Goal: Register for event/course

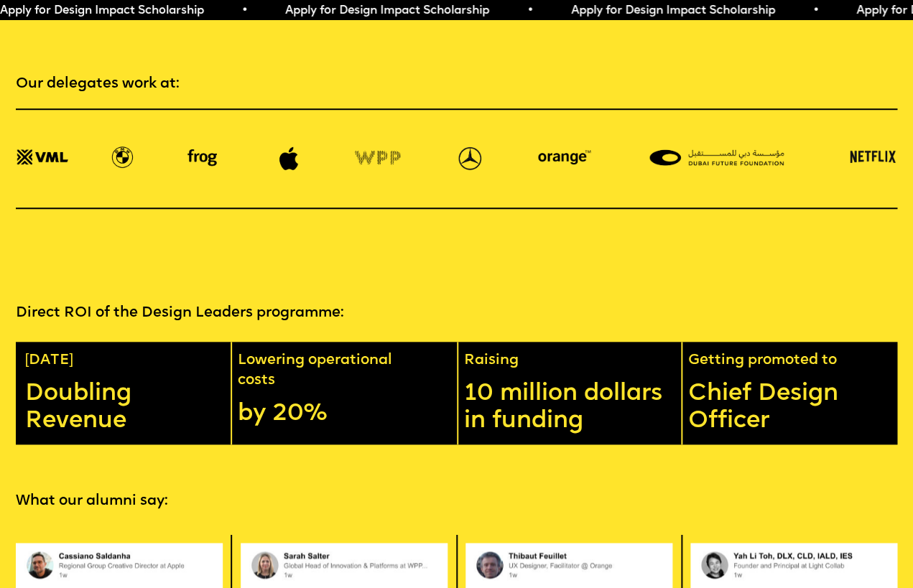
scroll to position [2104, 0]
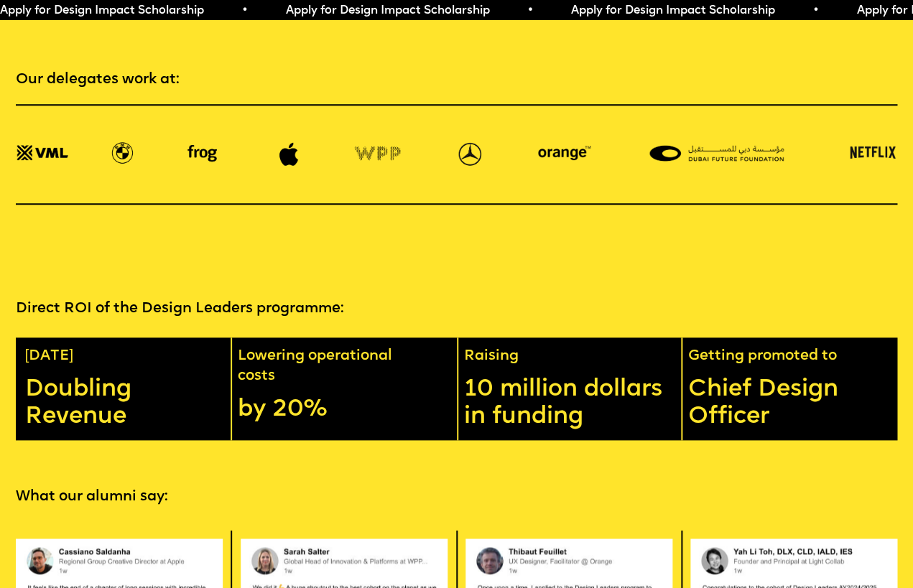
click at [251, 347] on p "Lowering operational costs" at bounding box center [343, 367] width 210 height 40
click at [382, 299] on p "Direct ROI of the Design Leaders programme:" at bounding box center [456, 309] width 881 height 20
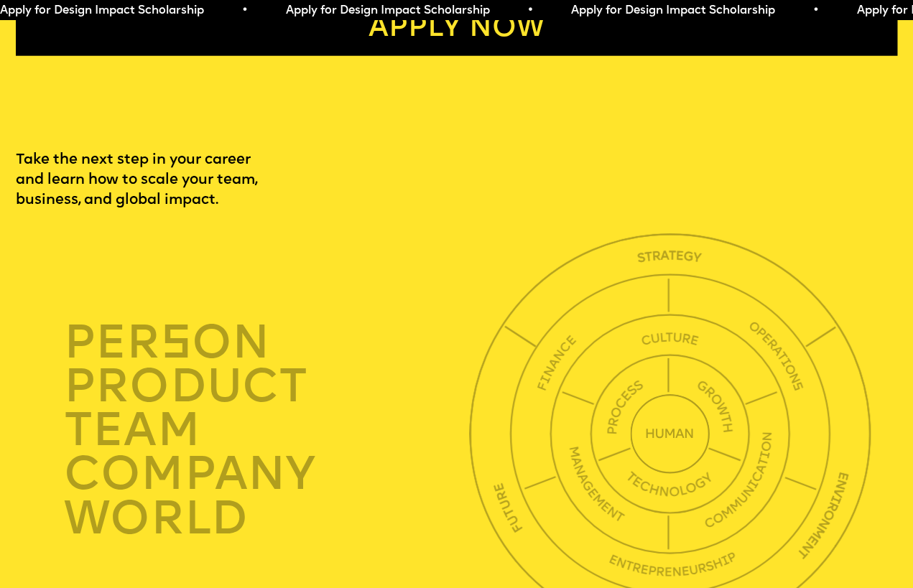
scroll to position [3088, 0]
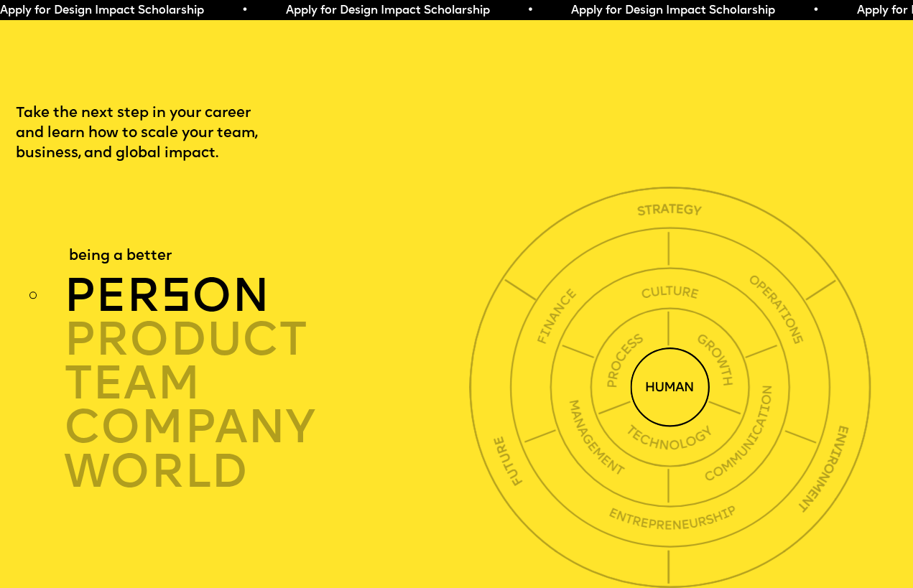
click at [143, 274] on div "per s on" at bounding box center [269, 296] width 411 height 44
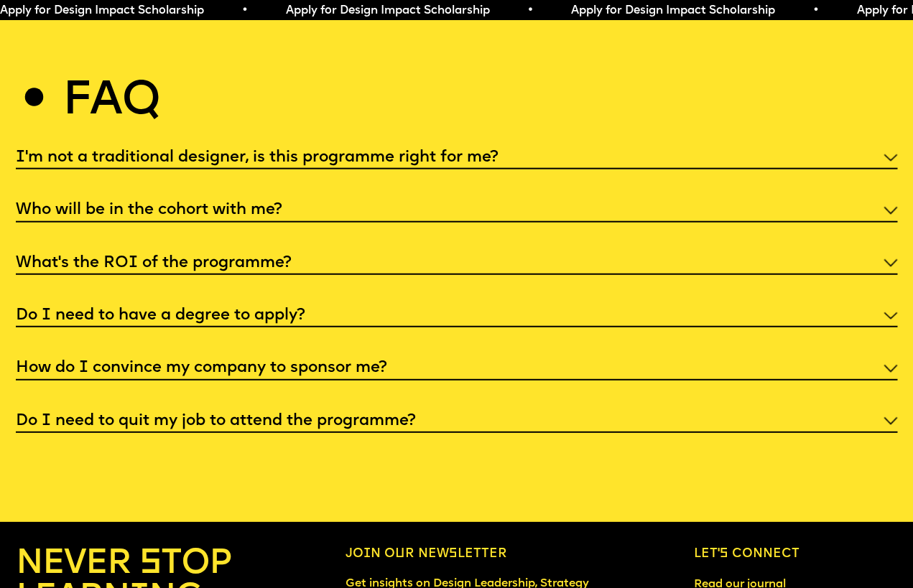
scroll to position [4701, 0]
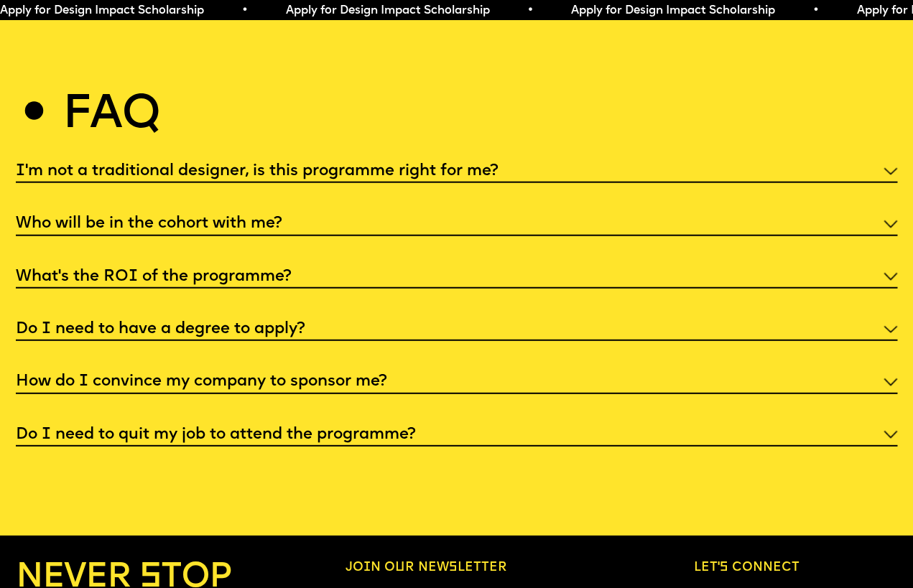
click at [468, 264] on div "What’s the ROI of the programme?" at bounding box center [456, 276] width 881 height 25
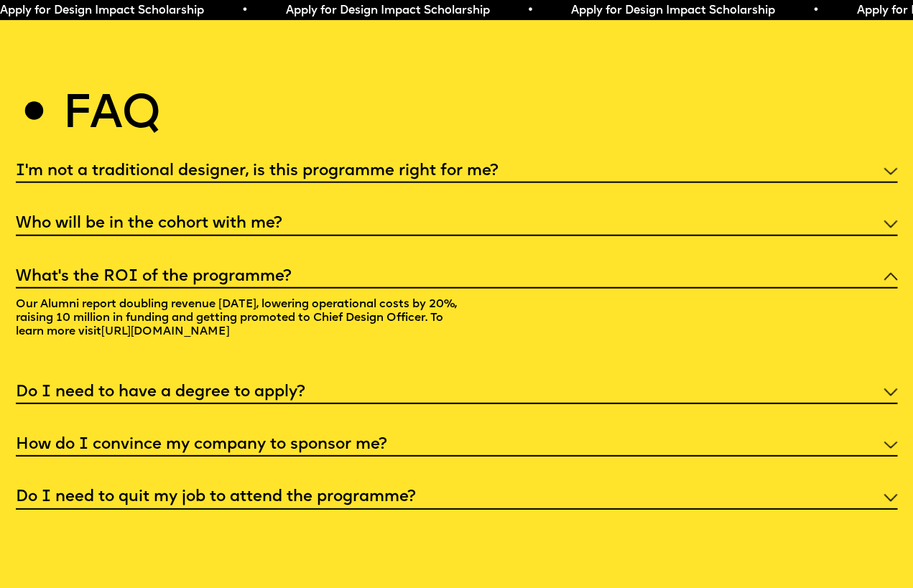
click at [468, 264] on div "What’s the ROI of the programme?" at bounding box center [456, 276] width 881 height 25
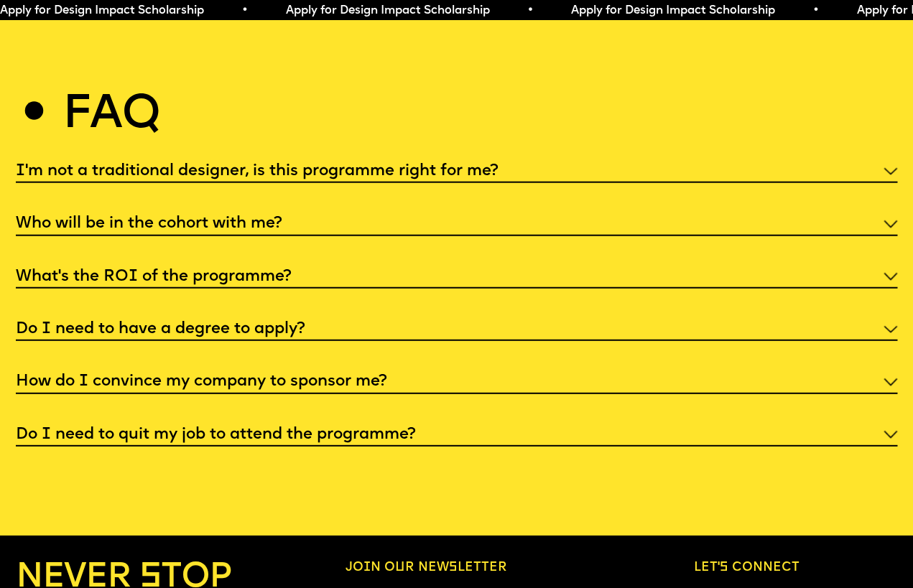
click at [484, 164] on h5 "I'm not a traditional designer, is this programme right for me?" at bounding box center [257, 171] width 483 height 14
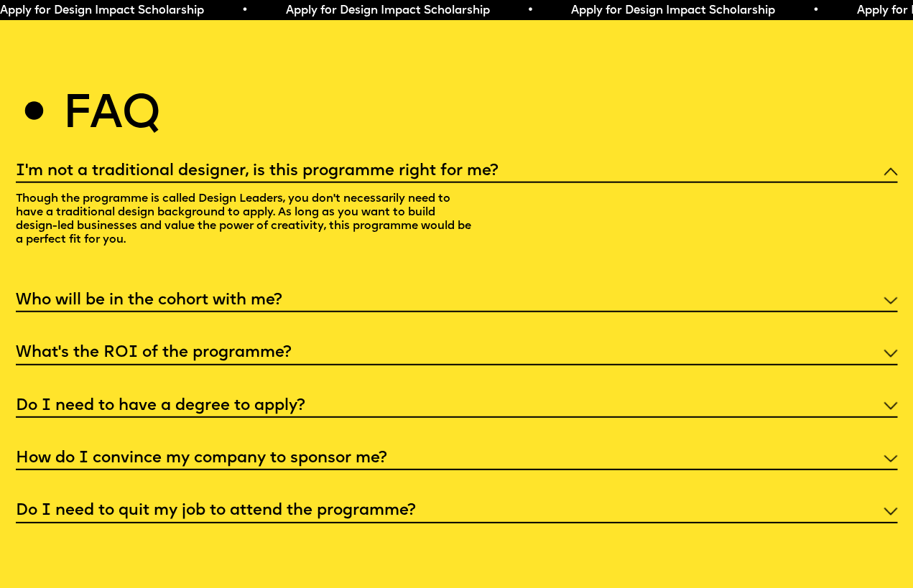
click at [484, 164] on h5 "I'm not a traditional designer, is this programme right for me?" at bounding box center [257, 171] width 483 height 14
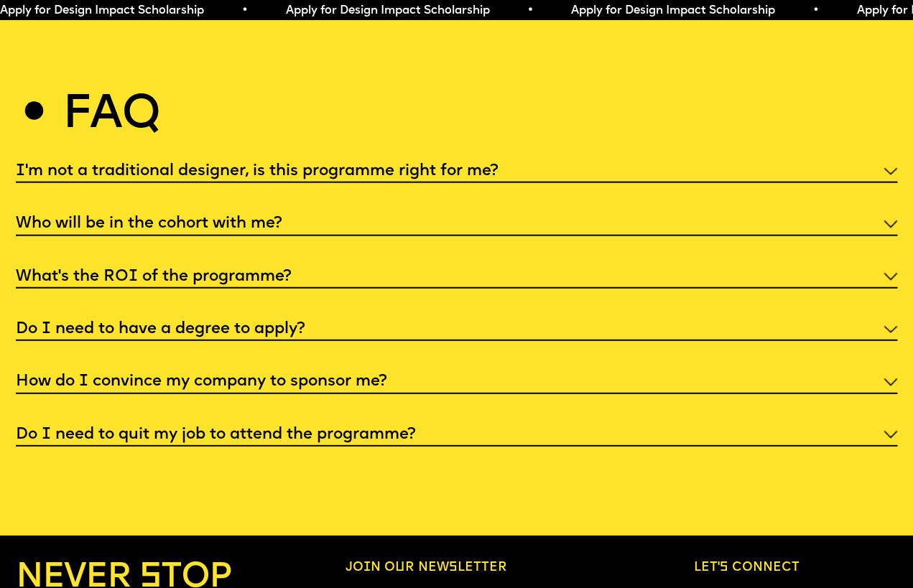
click at [463, 188] on div "I'm not a traditional designer, is this programme right for me? Though the prog…" at bounding box center [456, 302] width 881 height 289
click at [447, 211] on div "Who will be in the cohort with me?" at bounding box center [456, 223] width 881 height 25
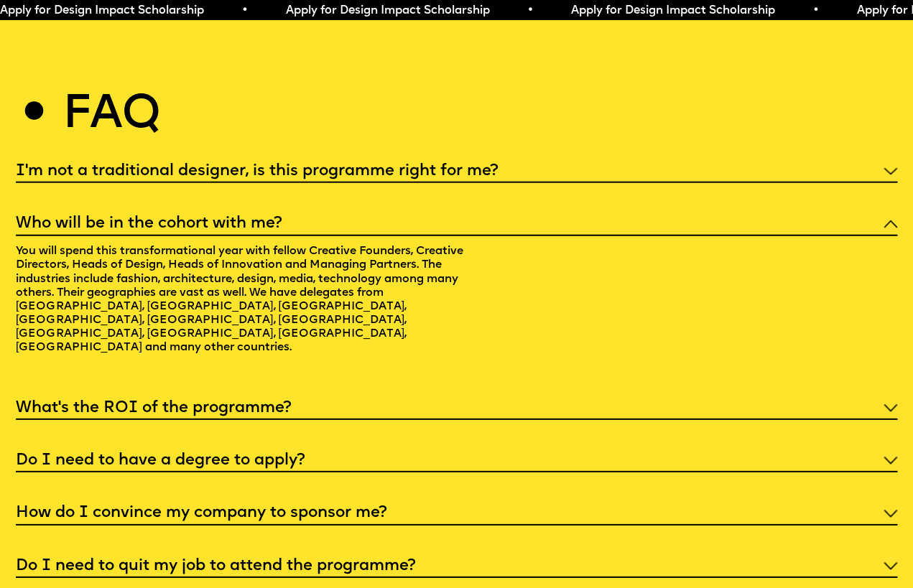
click at [447, 211] on div "Who will be in the cohort with me?" at bounding box center [456, 223] width 881 height 25
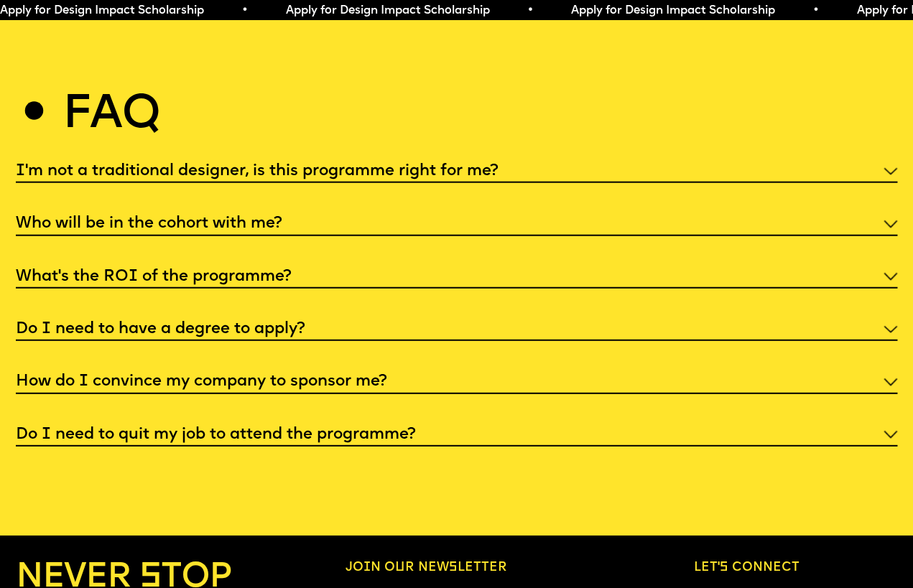
click at [363, 316] on div "Do I need to have a degree to apply?" at bounding box center [456, 328] width 881 height 25
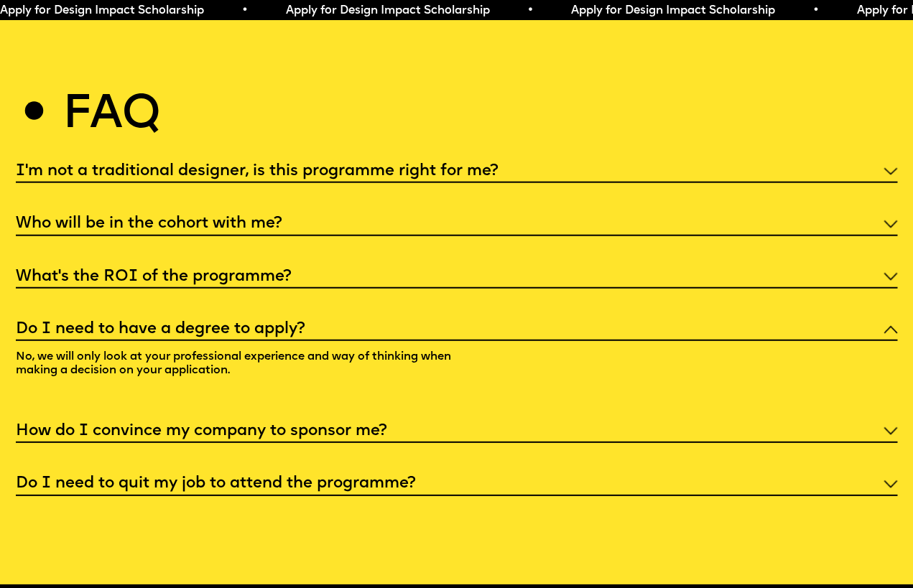
click at [363, 316] on div "Do I need to have a degree to apply?" at bounding box center [456, 328] width 881 height 25
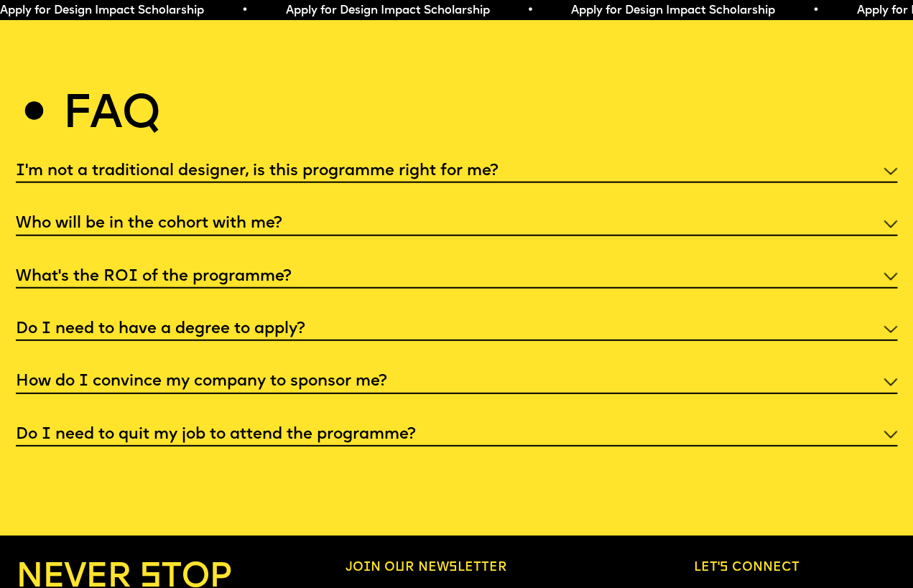
click at [338, 375] on h5 "How do I convince my company to sponsor me?" at bounding box center [201, 382] width 371 height 14
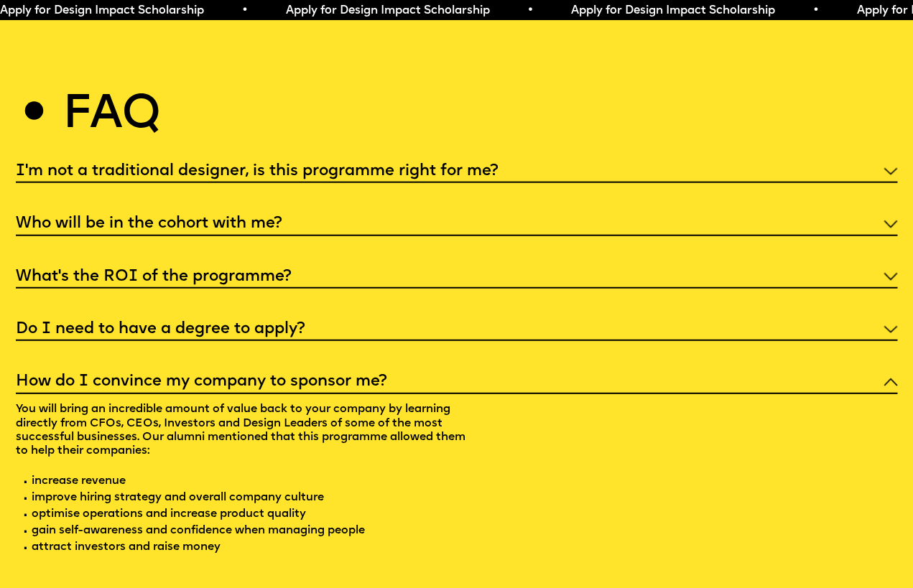
click at [338, 375] on h5 "How do I convince my company to sponsor me?" at bounding box center [201, 382] width 371 height 14
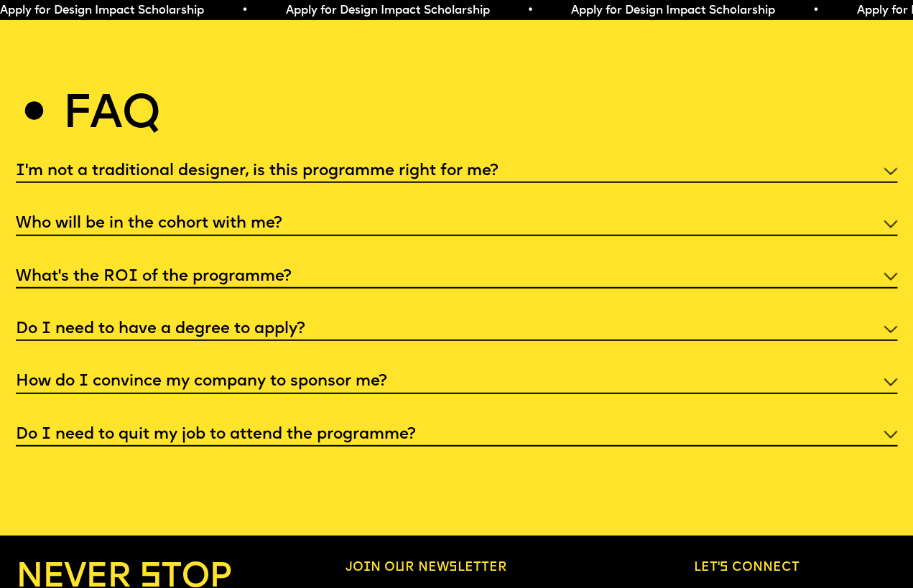
click at [317, 428] on h5 "Do I need to quit my job to attend the programme?" at bounding box center [216, 435] width 400 height 14
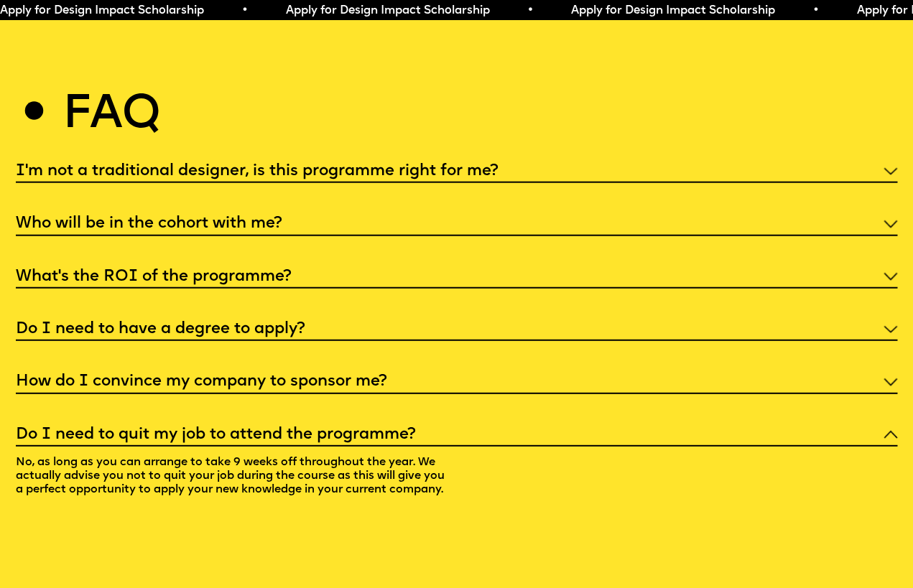
click at [317, 428] on h5 "Do I need to quit my job to attend the programme?" at bounding box center [216, 435] width 400 height 14
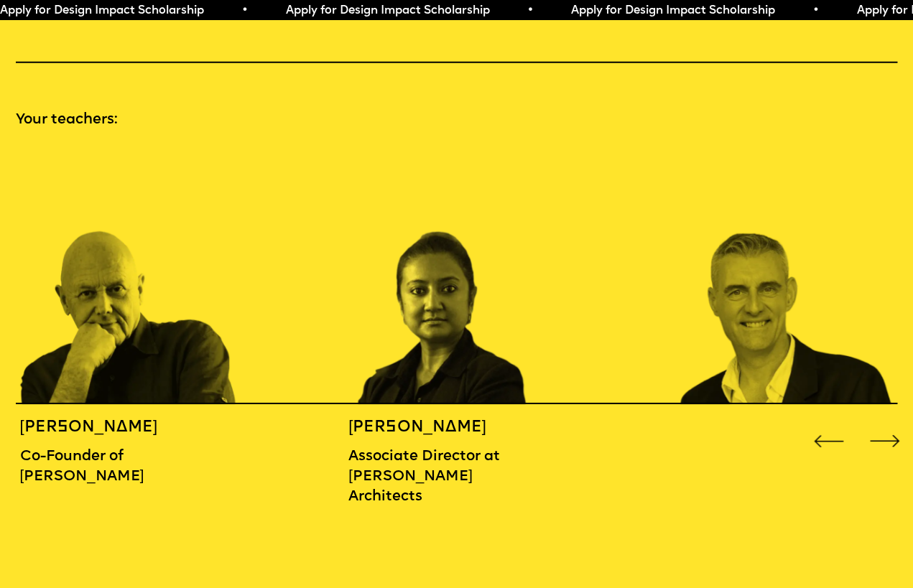
scroll to position [1237, 0]
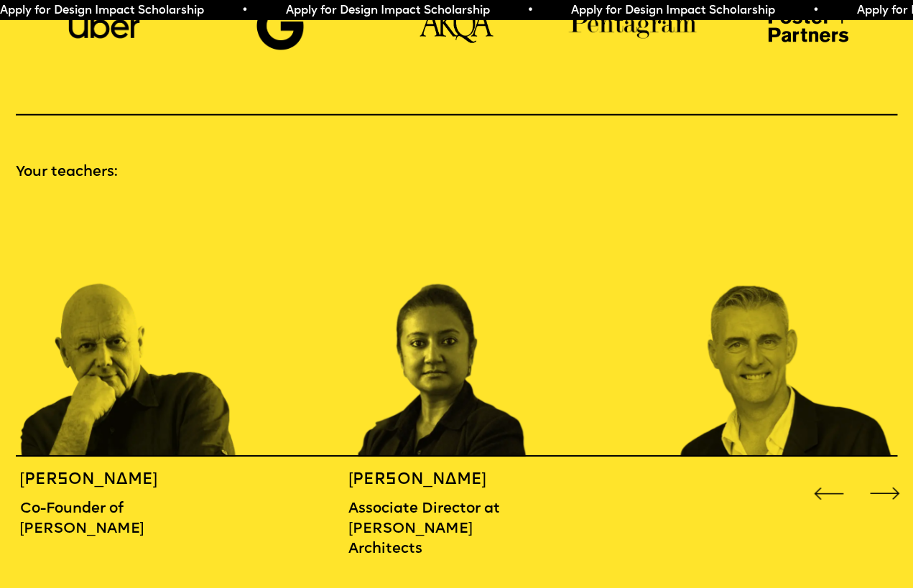
click at [835, 481] on div "Previous slide" at bounding box center [828, 493] width 37 height 37
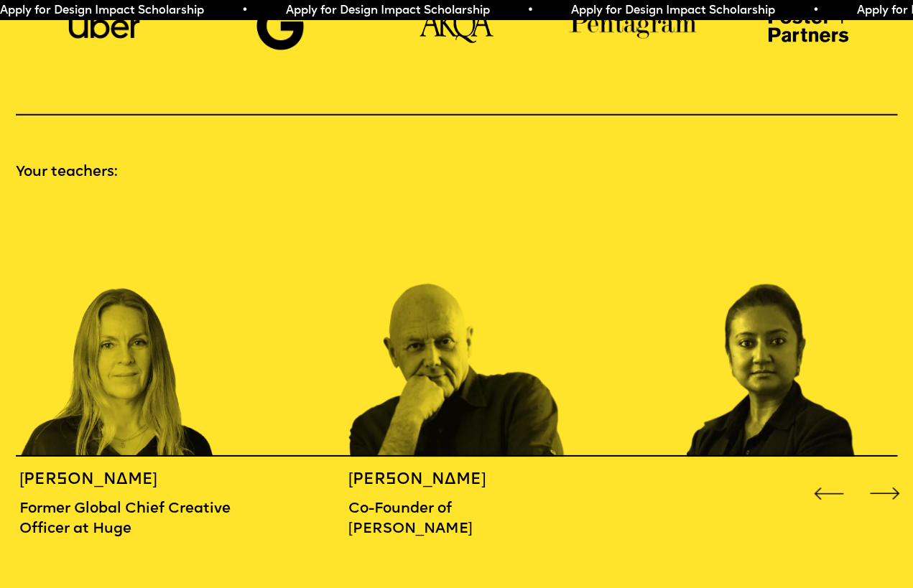
click at [835, 481] on div "Previous slide" at bounding box center [828, 493] width 37 height 37
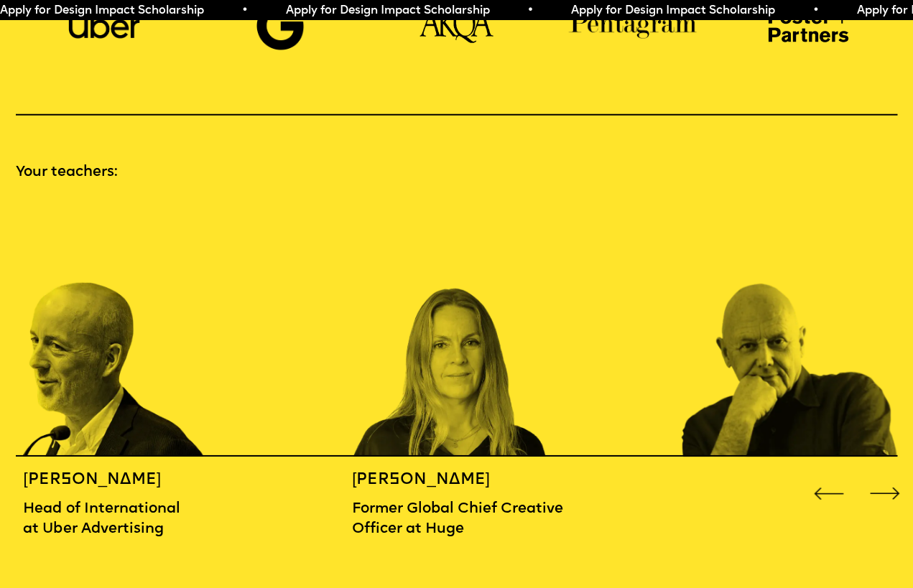
click at [835, 481] on div "Previous slide" at bounding box center [828, 493] width 37 height 37
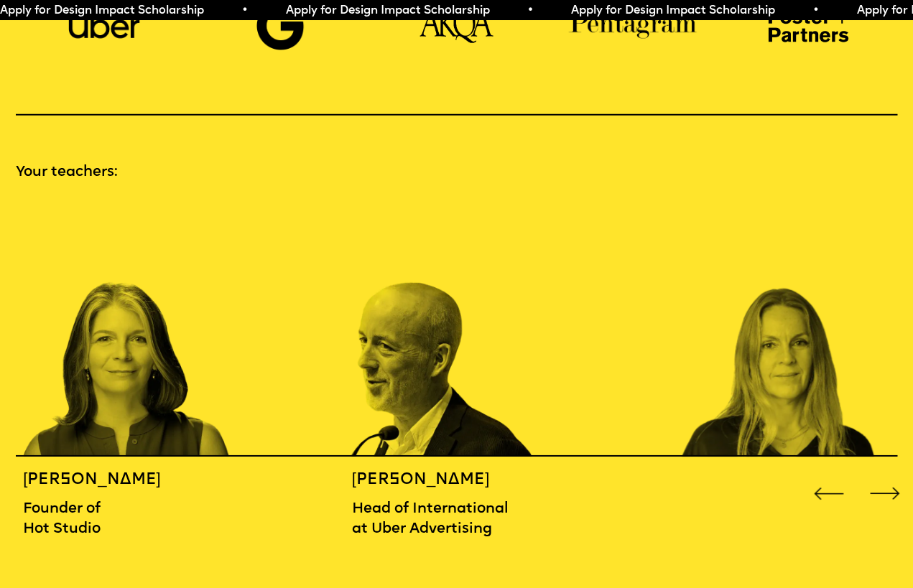
click at [835, 481] on div "Previous slide" at bounding box center [828, 493] width 37 height 37
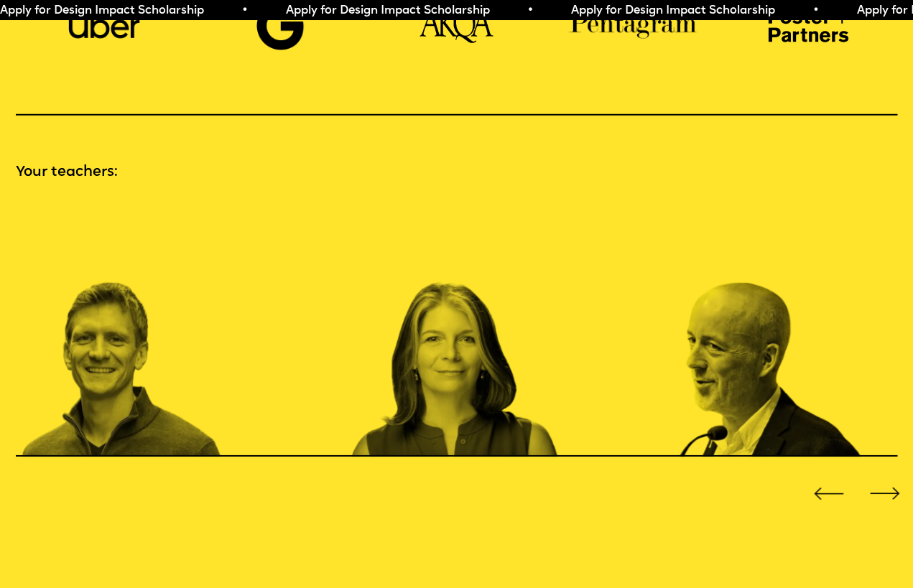
click at [835, 481] on div "Previous slide" at bounding box center [828, 493] width 37 height 37
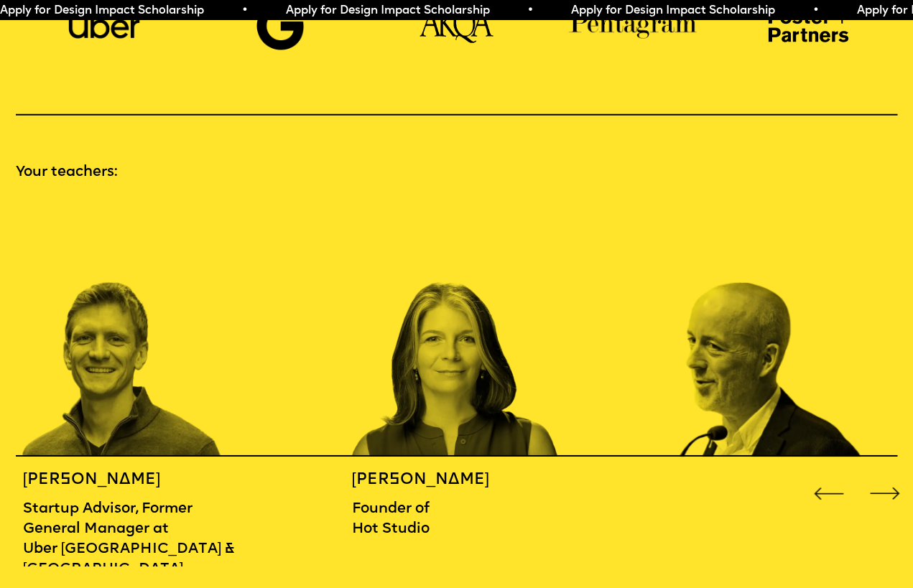
click at [835, 481] on div "Previous slide" at bounding box center [828, 493] width 37 height 37
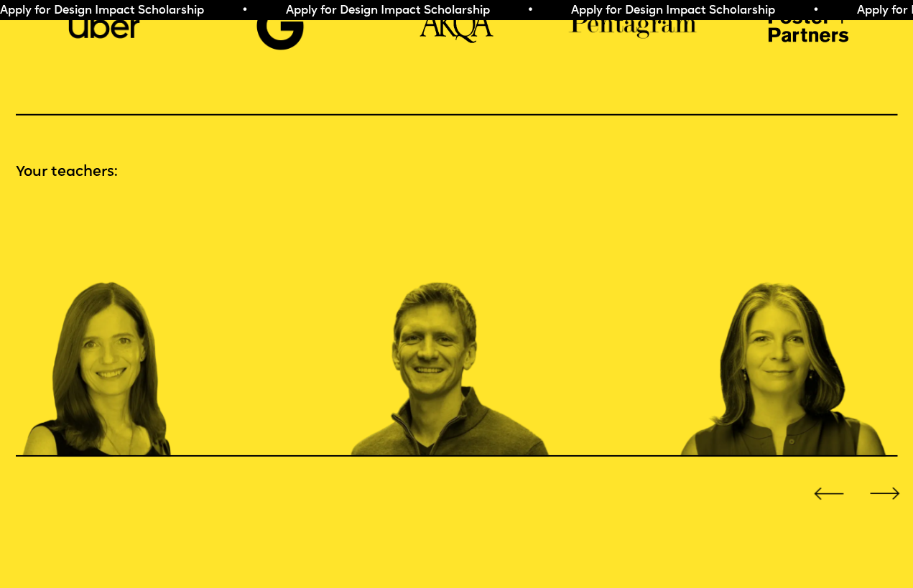
click at [835, 481] on div "Previous slide" at bounding box center [828, 493] width 37 height 37
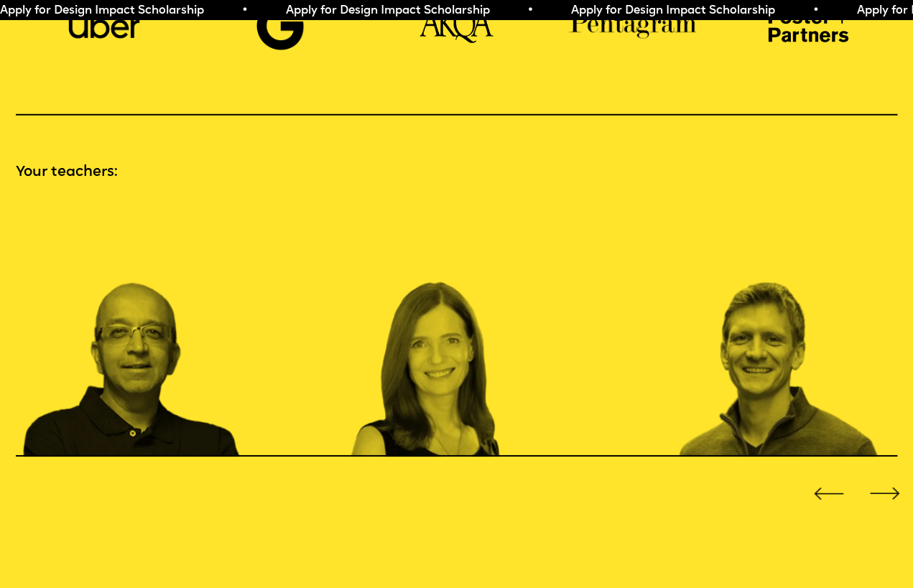
click at [835, 481] on div "Previous slide" at bounding box center [828, 493] width 37 height 37
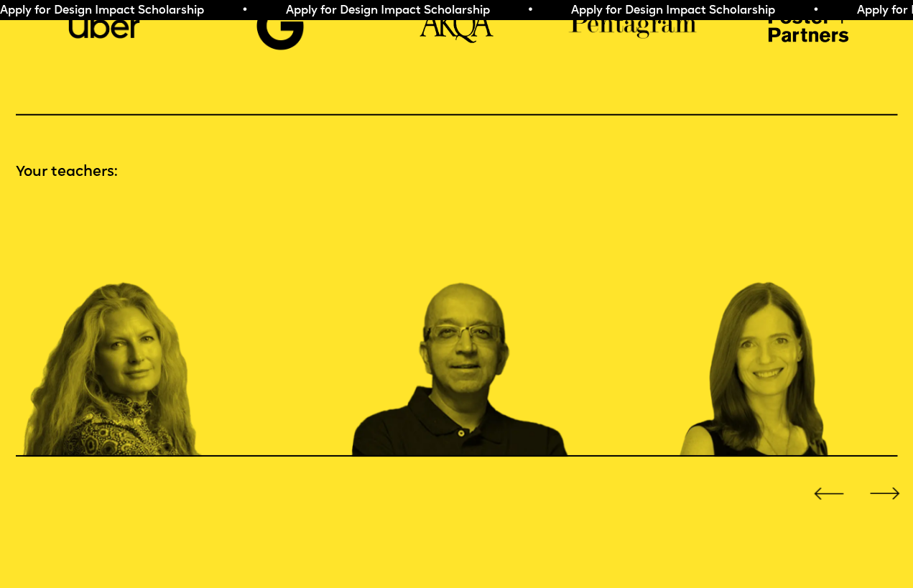
click at [835, 481] on div "Previous slide" at bounding box center [828, 493] width 37 height 37
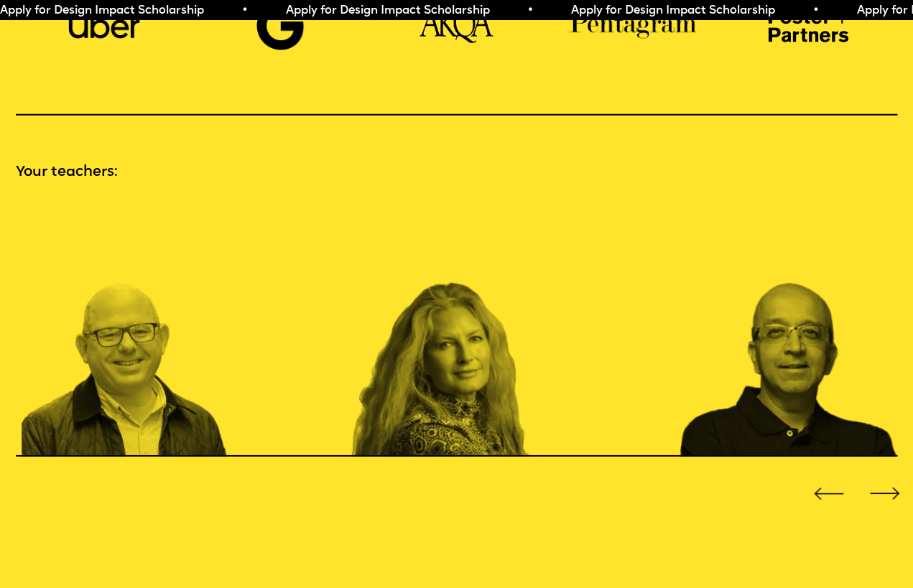
click at [835, 481] on div "Previous slide" at bounding box center [828, 493] width 37 height 37
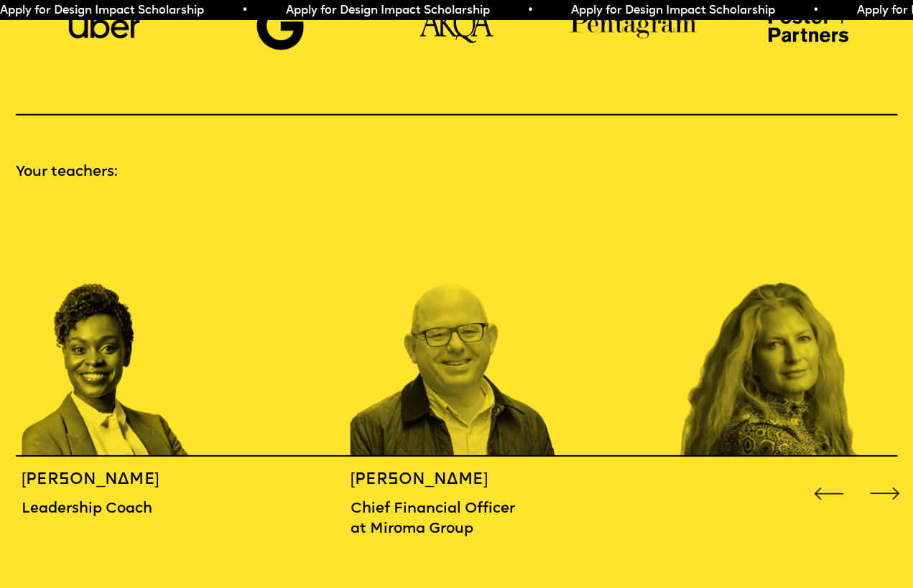
click at [835, 481] on div "Previous slide" at bounding box center [828, 493] width 37 height 37
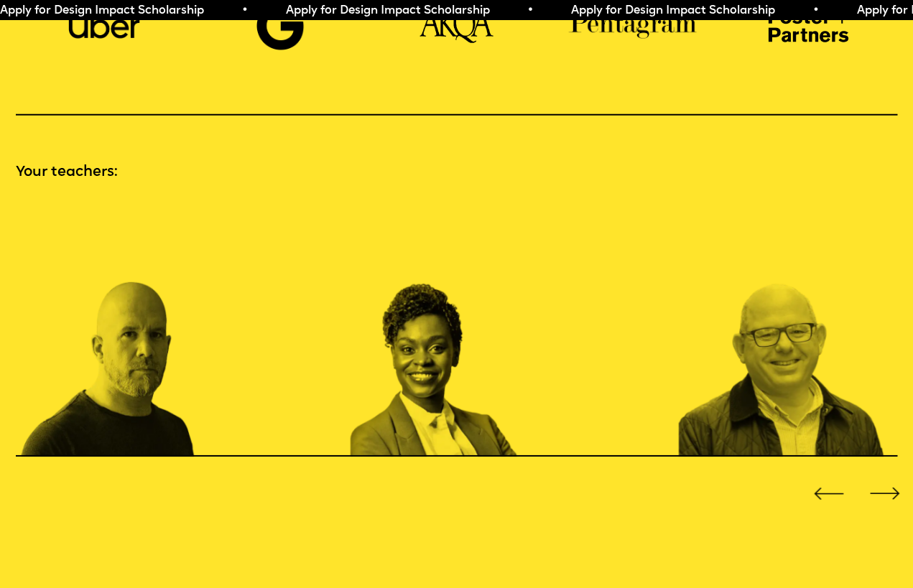
click at [835, 481] on div "Previous slide" at bounding box center [828, 493] width 37 height 37
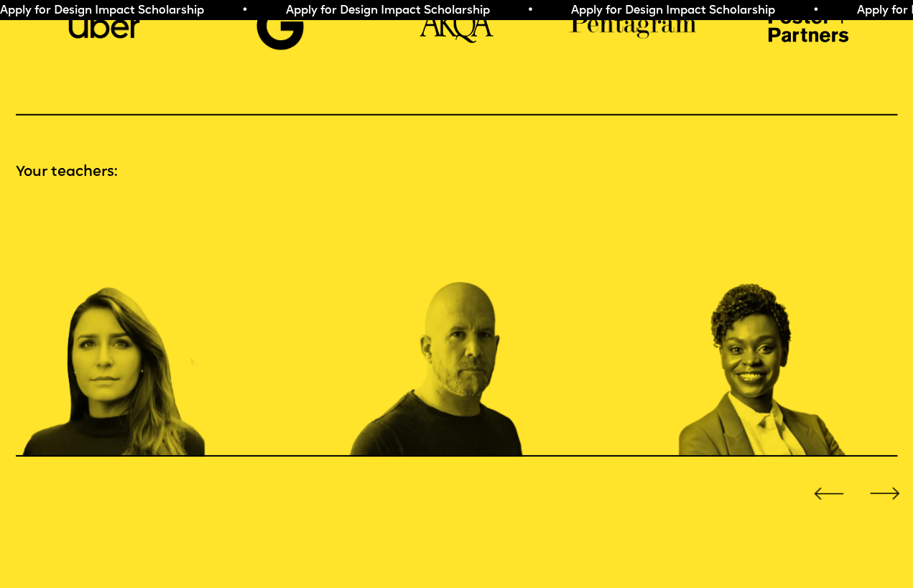
click at [835, 481] on div "Previous slide" at bounding box center [828, 493] width 37 height 37
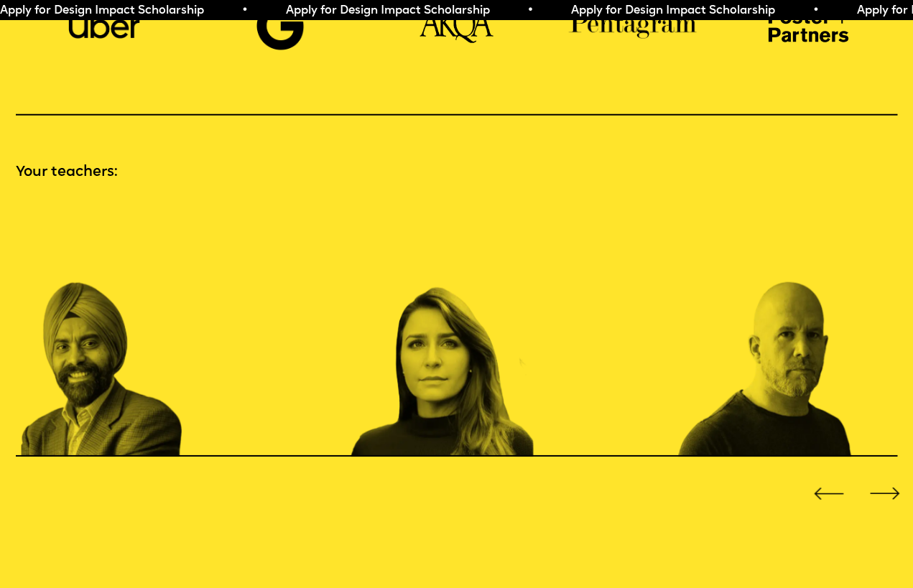
click at [835, 481] on div "Previous slide" at bounding box center [828, 493] width 37 height 37
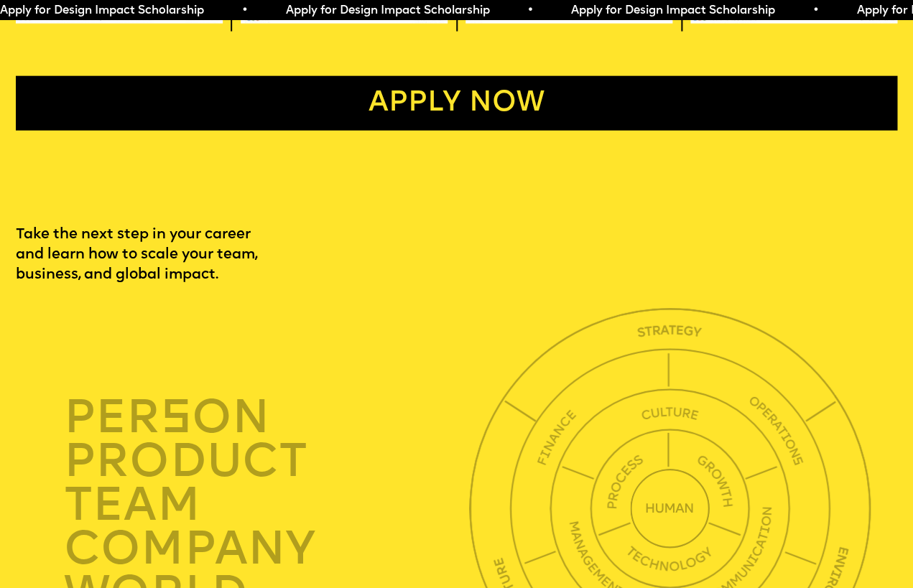
scroll to position [3009, 0]
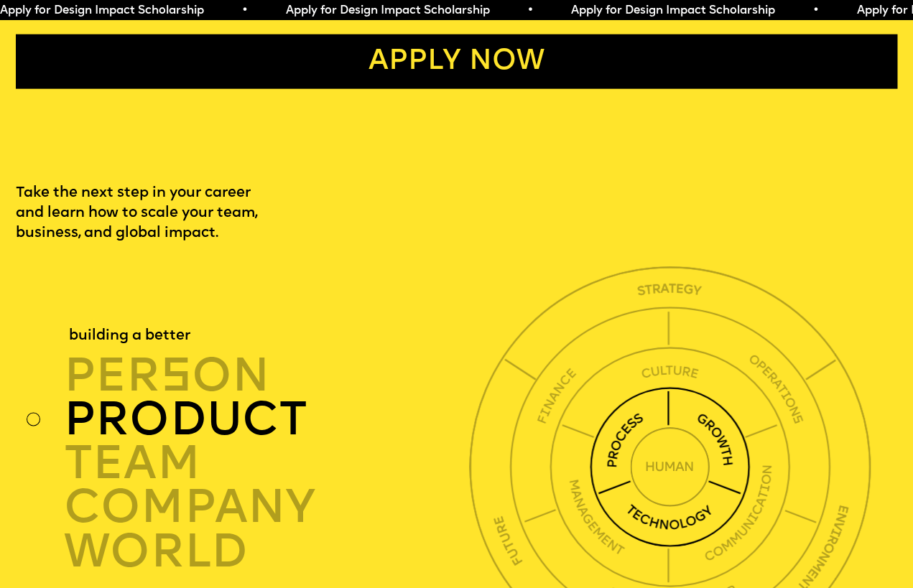
click at [214, 399] on div "product" at bounding box center [269, 421] width 411 height 44
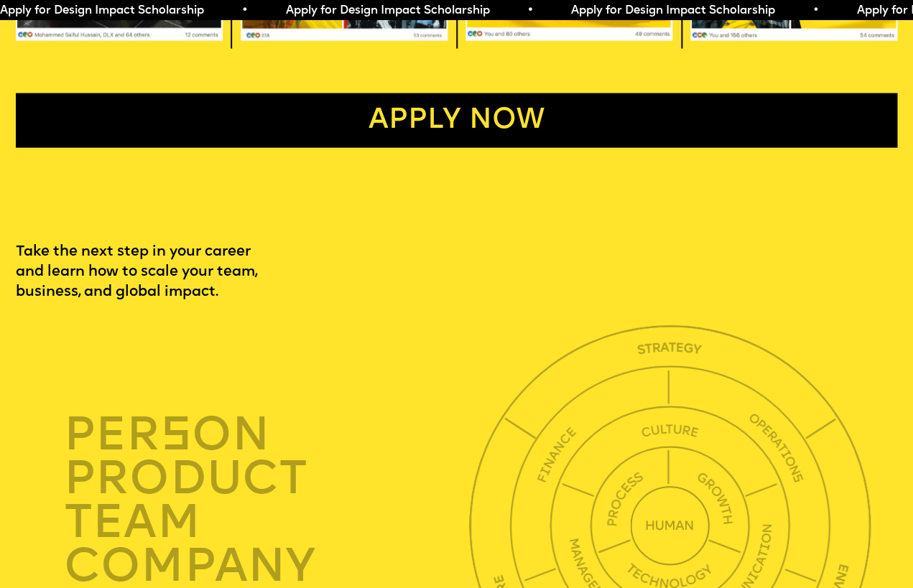
click at [399, 113] on link "Apply now" at bounding box center [456, 120] width 881 height 55
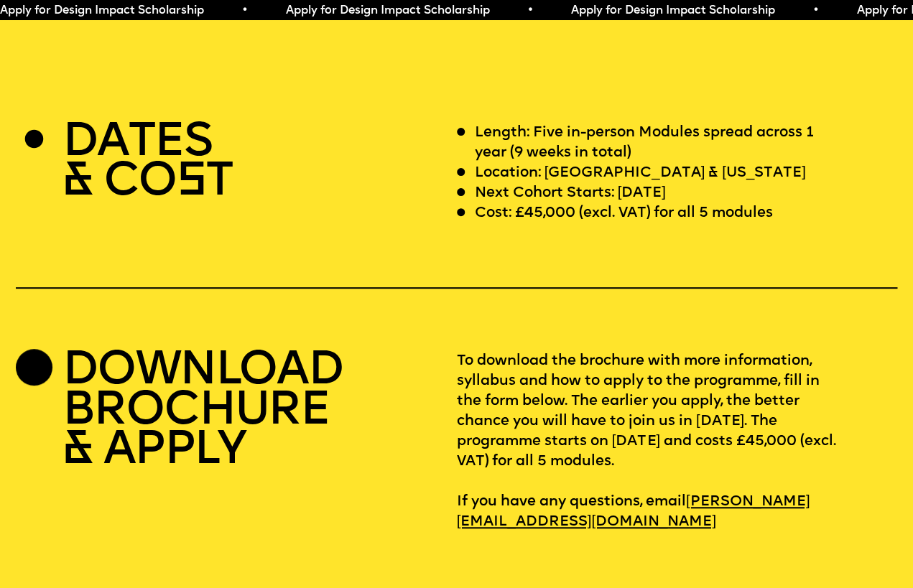
scroll to position [3675, 0]
